Goal: Information Seeking & Learning: Learn about a topic

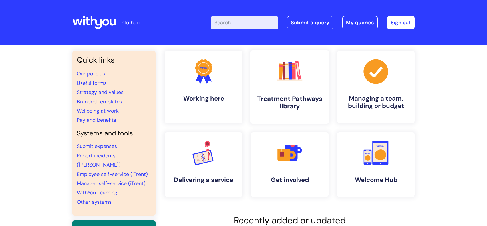
click at [258, 80] on link ".cls-1{fill:#f89b22;}.cls-1,.cls-2,.cls-3,.cls-4,.cls-5,.cls-6,.cls-7{stroke-wi…" at bounding box center [289, 86] width 79 height 73
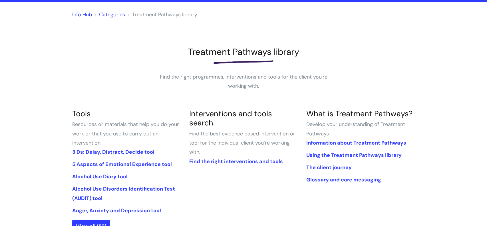
scroll to position [43, 0]
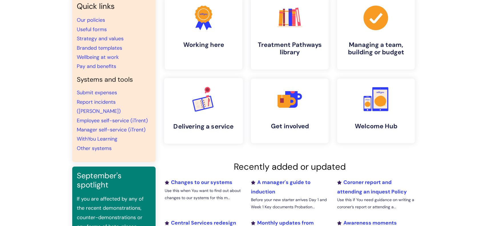
scroll to position [55, 0]
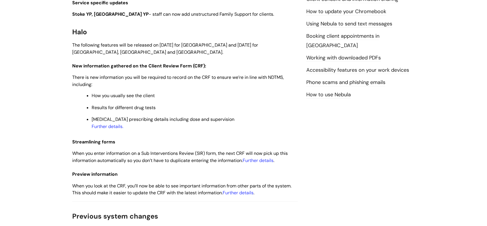
scroll to position [311, 0]
